Goal: Transaction & Acquisition: Purchase product/service

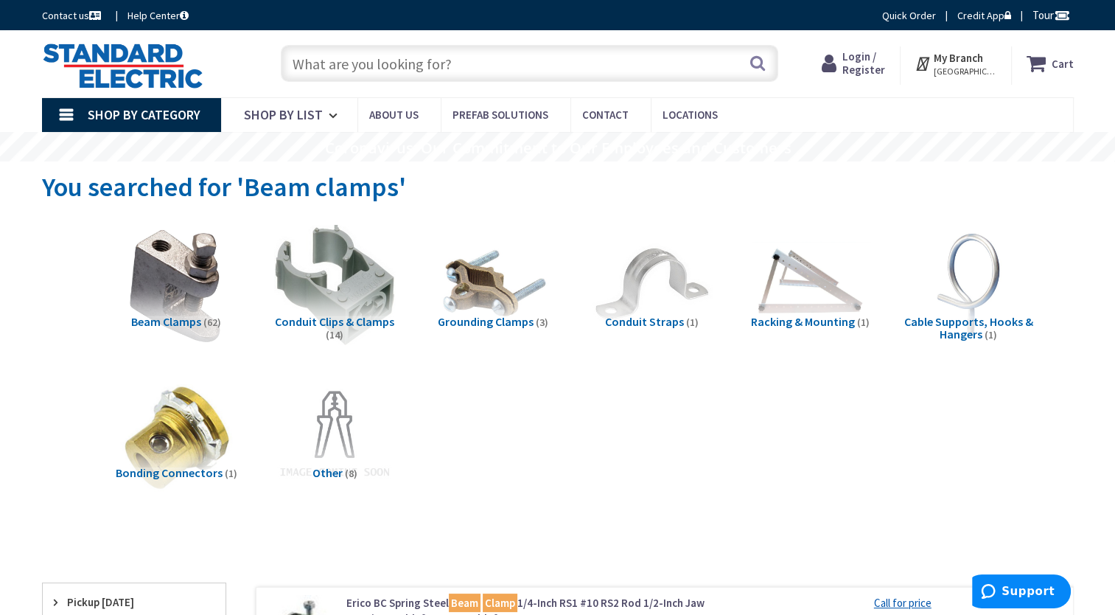
click at [379, 64] on input "text" at bounding box center [529, 63] width 497 height 37
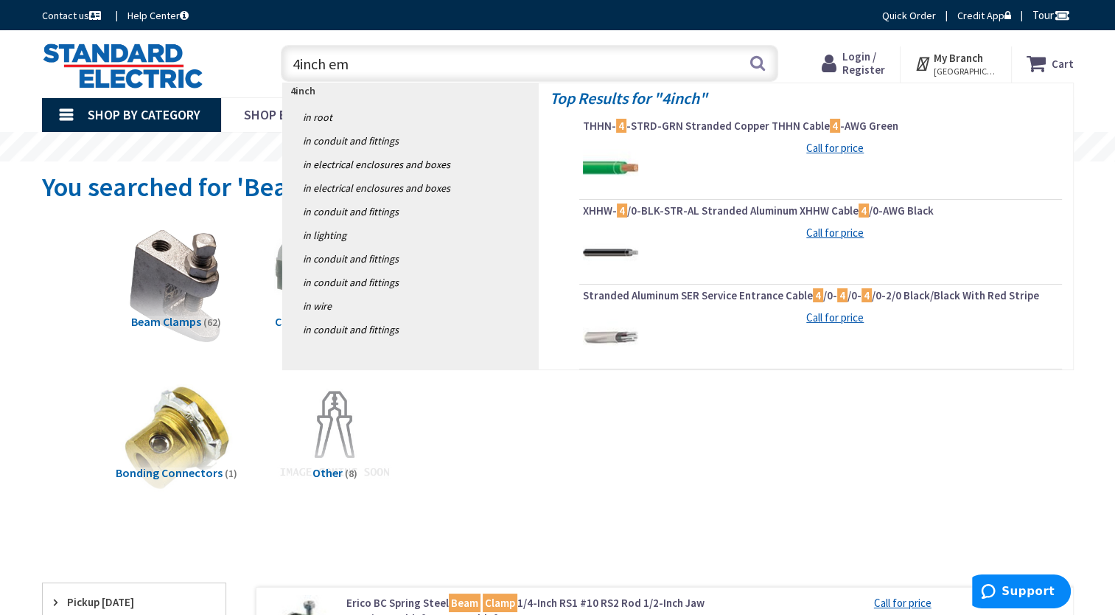
type input "4inch emt"
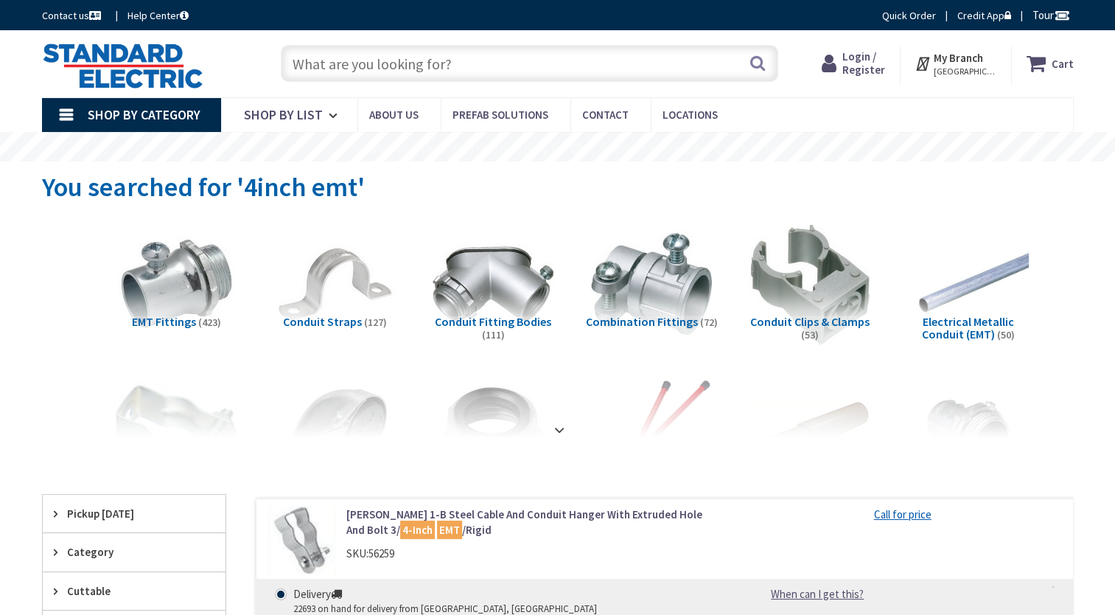
type input "[GEOGRAPHIC_DATA], [STREET_ADDRESS][PERSON_NAME]"
click at [71, 119] on link "Shop By Category" at bounding box center [131, 115] width 179 height 34
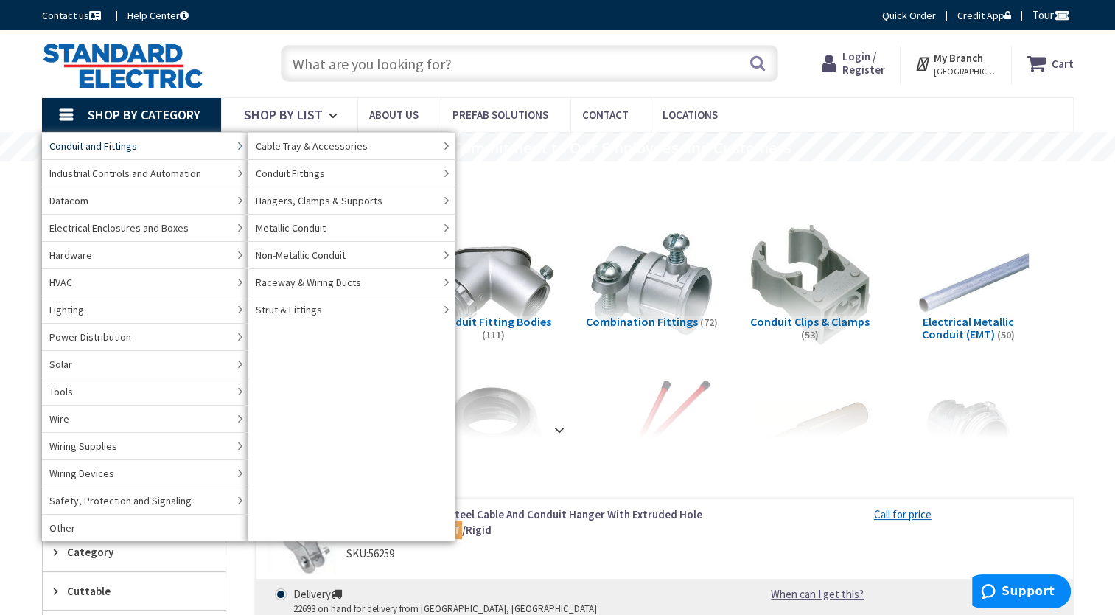
click at [126, 140] on span "Conduit and Fittings" at bounding box center [93, 146] width 88 height 15
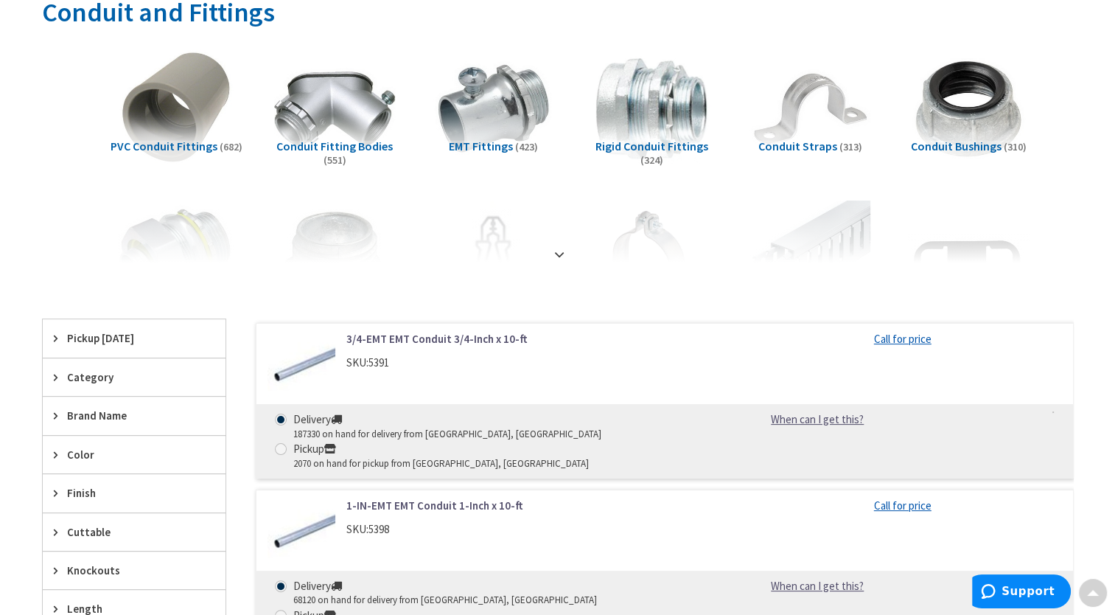
scroll to position [228, 0]
click at [553, 248] on strong at bounding box center [559, 253] width 18 height 16
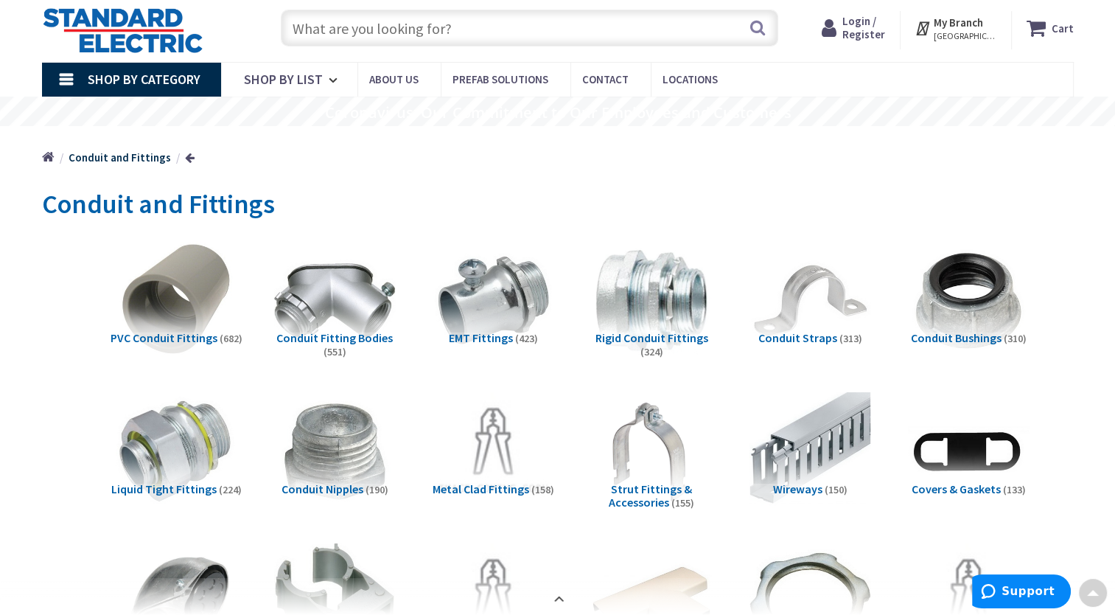
scroll to position [0, 0]
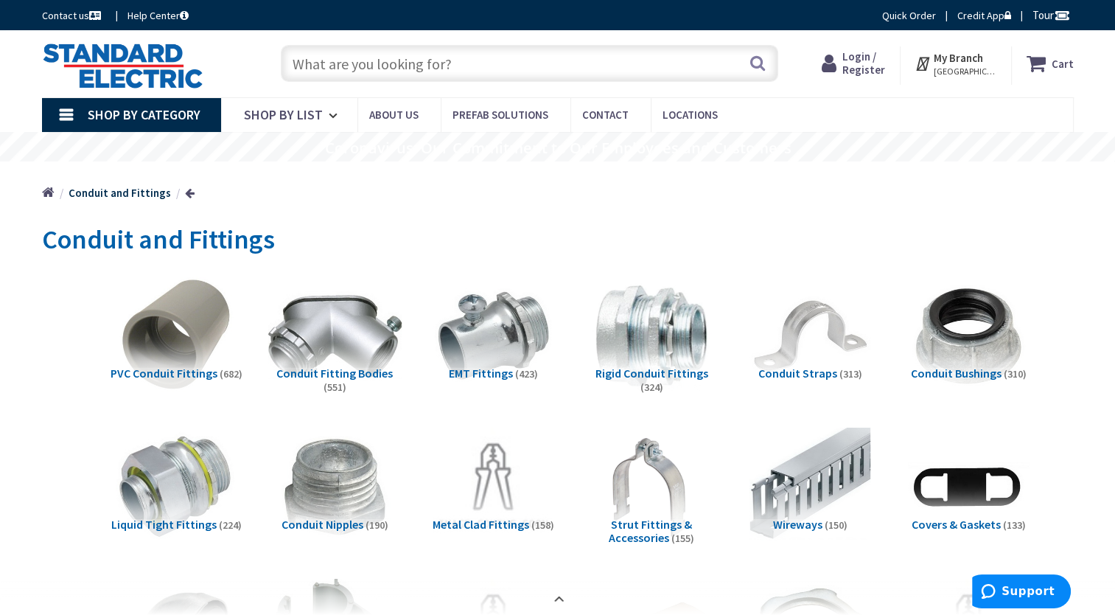
click at [360, 339] on img at bounding box center [333, 335] width 133 height 133
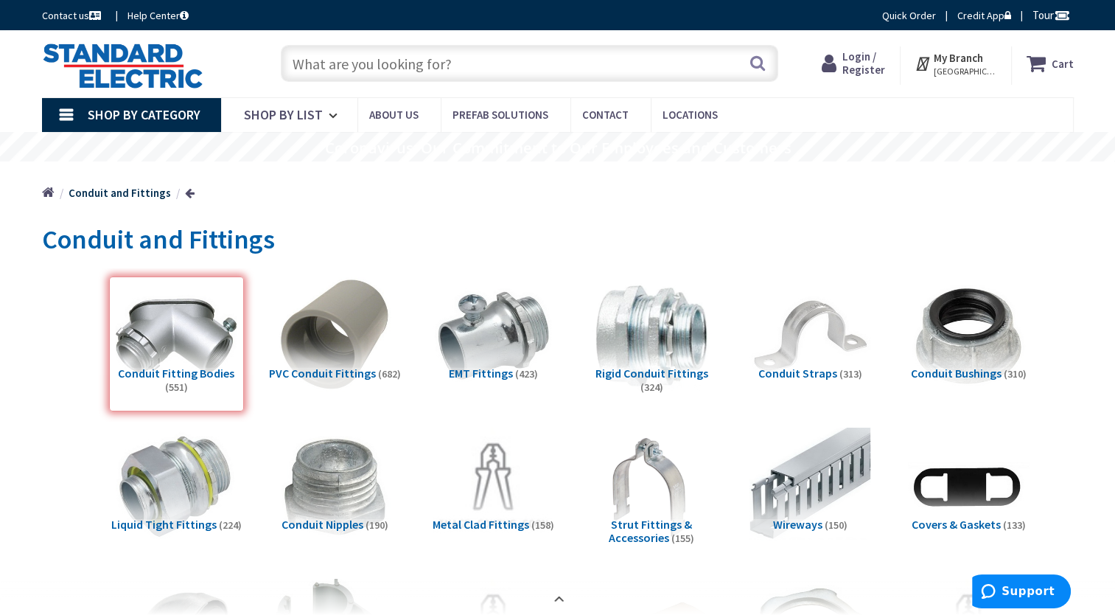
click at [206, 342] on div "Conduit Fitting Bodies (551)" at bounding box center [176, 343] width 135 height 135
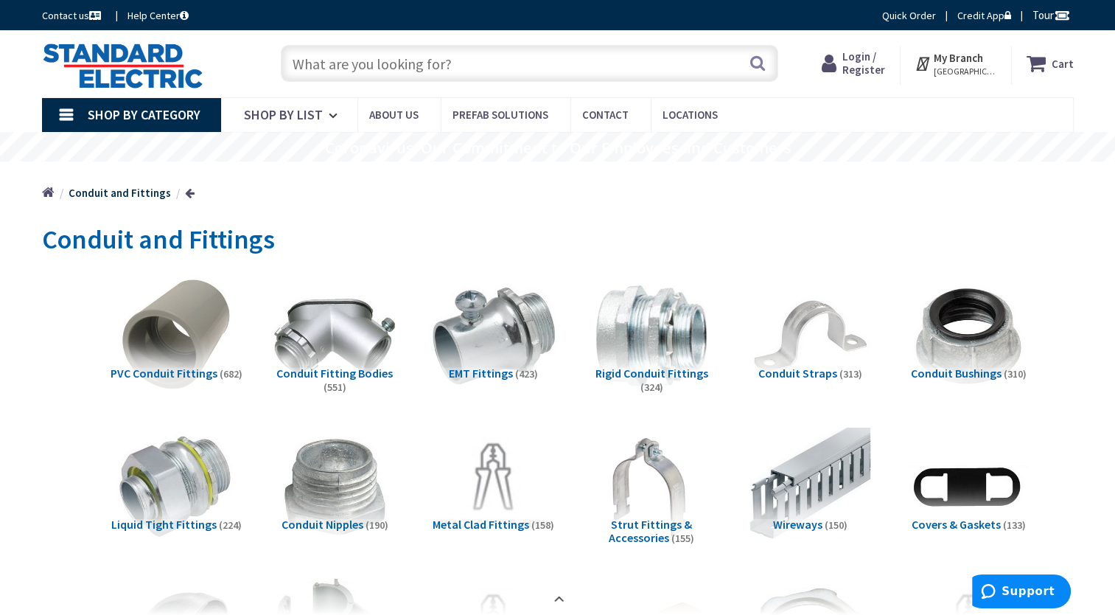
click at [510, 332] on img at bounding box center [492, 335] width 133 height 133
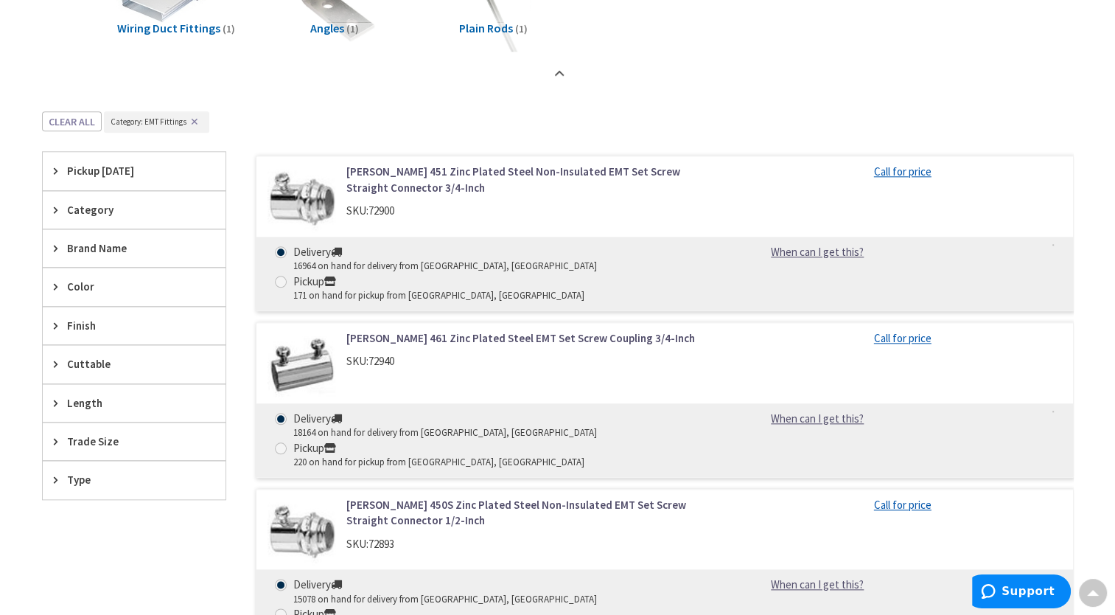
scroll to position [1612, 0]
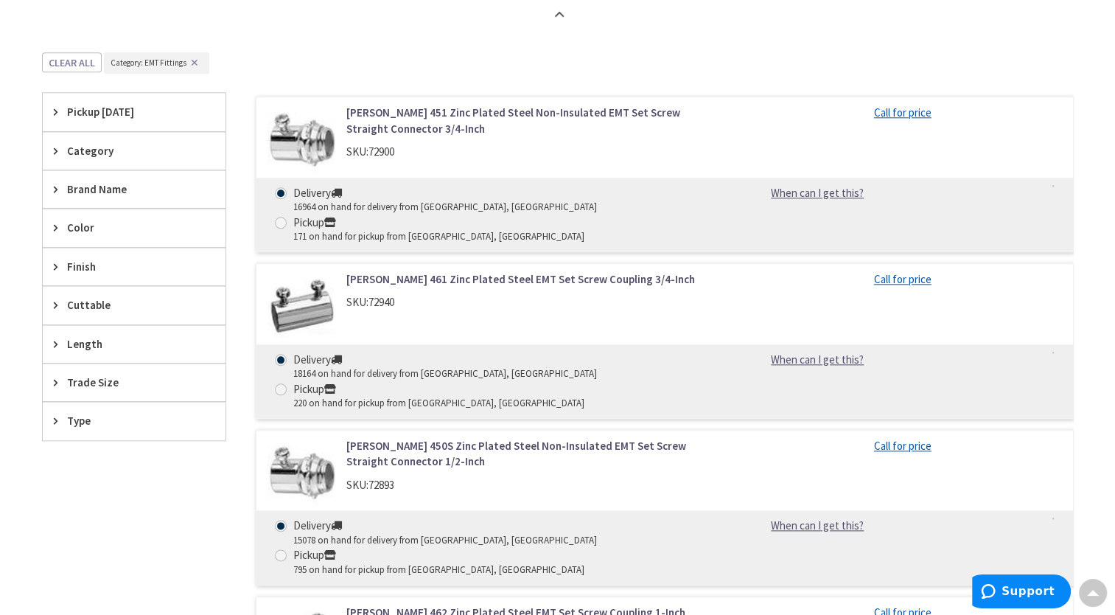
click at [125, 374] on span "Trade Size" at bounding box center [127, 381] width 120 height 15
click at [91, 556] on button "Show more" at bounding box center [134, 561] width 183 height 25
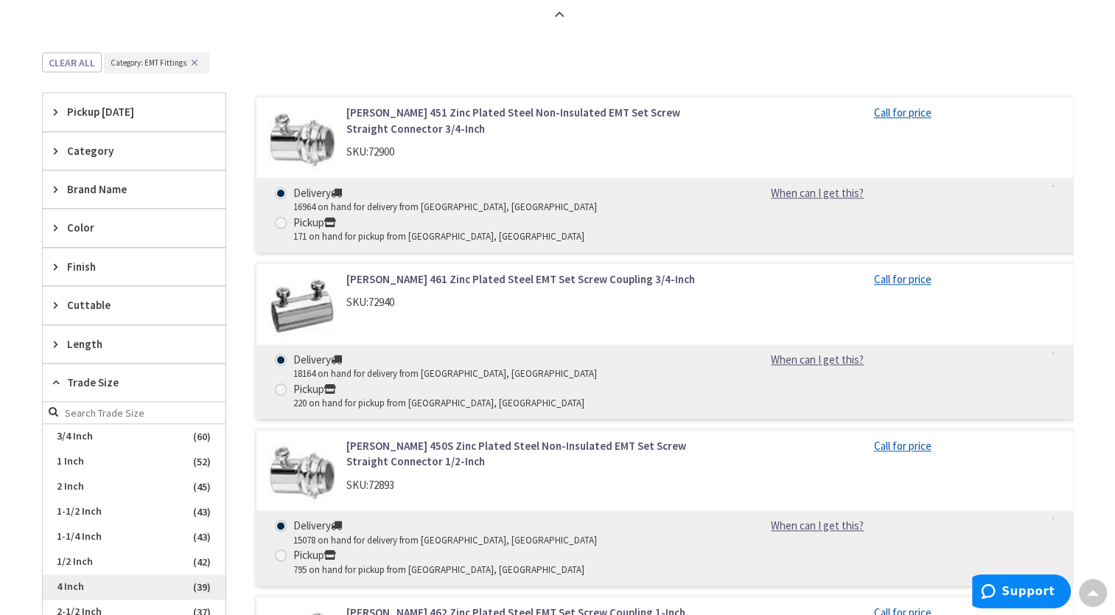
click at [88, 575] on span "4 Inch" at bounding box center [134, 586] width 183 height 25
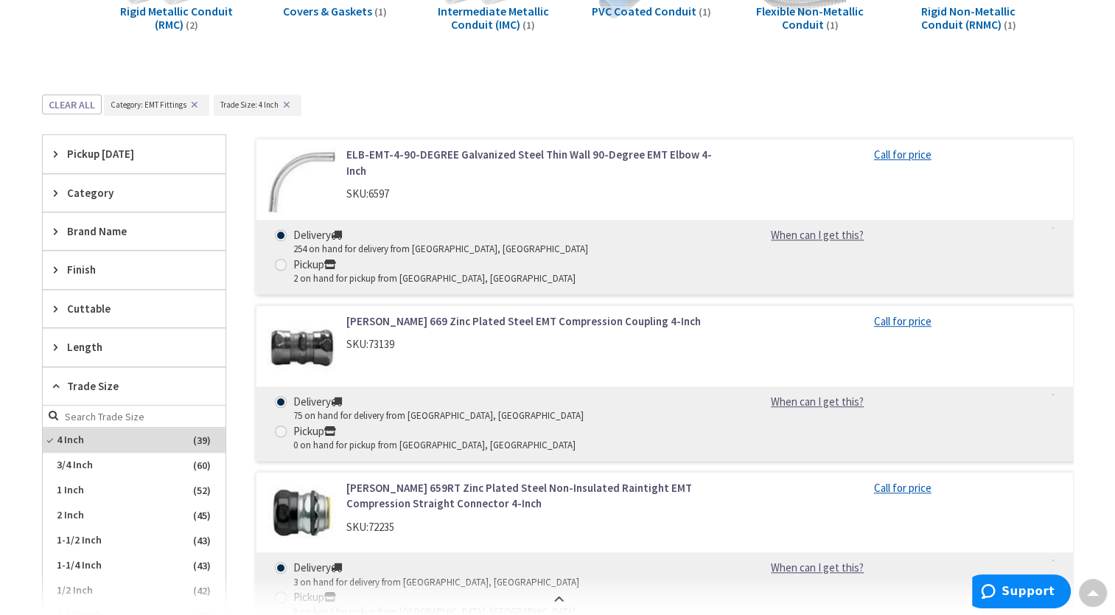
scroll to position [0, 0]
